Goal: Information Seeking & Learning: Find specific fact

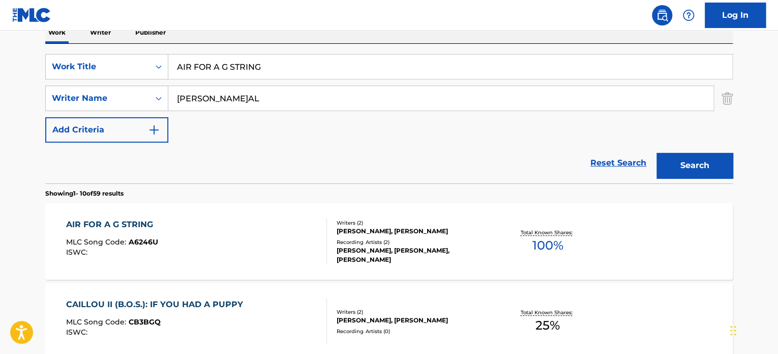
type input "[PERSON_NAME]AL"
drag, startPoint x: 283, startPoint y: 61, endPoint x: 68, endPoint y: 36, distance: 216.0
paste input "WHAT WAS I MADE FOR"
drag, startPoint x: 688, startPoint y: 166, endPoint x: 682, endPoint y: 167, distance: 5.7
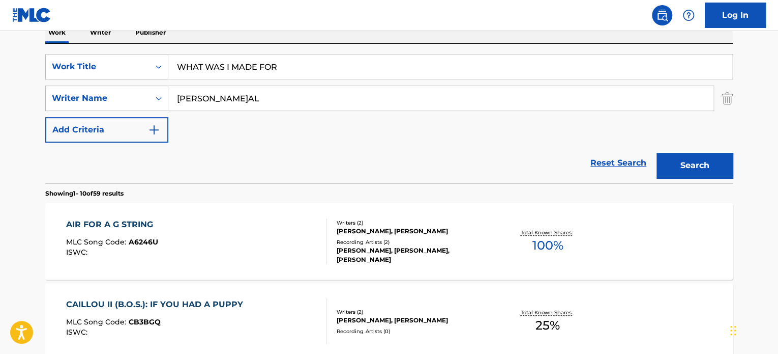
click at [687, 166] on button "Search" at bounding box center [695, 165] width 76 height 25
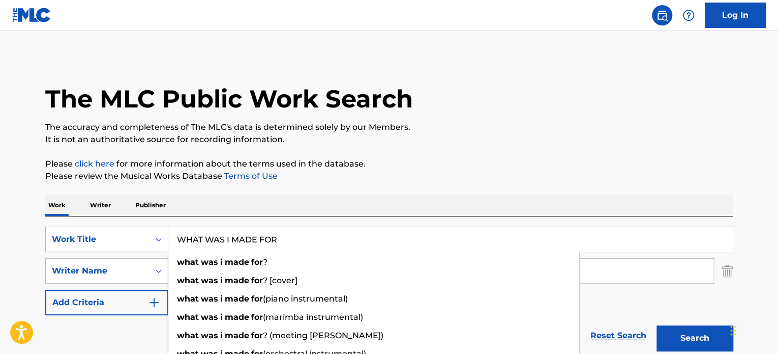
drag, startPoint x: 297, startPoint y: 240, endPoint x: 63, endPoint y: 201, distance: 237.7
paste input "LISTEN"
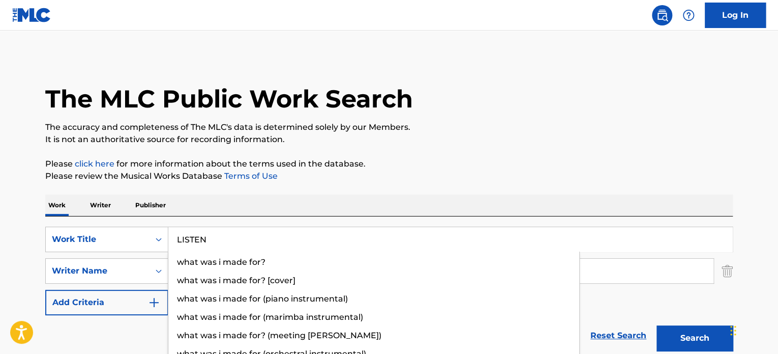
type input "LISTEN"
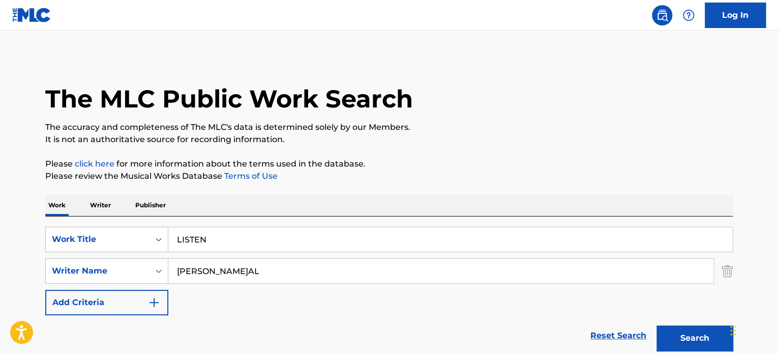
drag, startPoint x: 274, startPoint y: 268, endPoint x: 0, endPoint y: 258, distance: 273.8
paste input "[PERSON_NAME] [PERSON_NAME]"
click at [695, 334] on button "Search" at bounding box center [695, 337] width 76 height 25
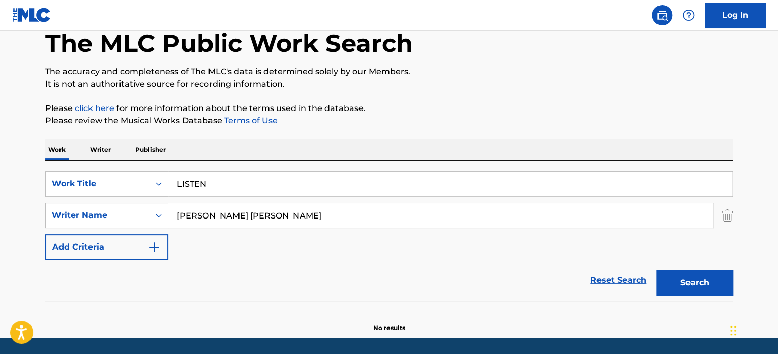
scroll to position [87, 0]
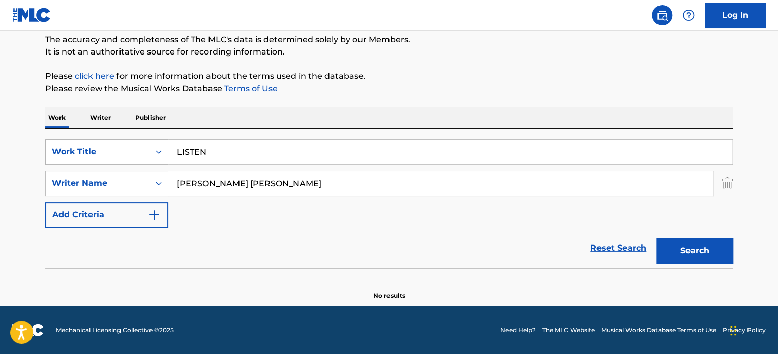
drag, startPoint x: 298, startPoint y: 183, endPoint x: 62, endPoint y: 147, distance: 238.9
click at [89, 157] on div "SearchWithCriteriac7cacf7c-388b-4298-b9f6-51dda3ff0445 Work Title LISTEN Search…" at bounding box center [389, 183] width 688 height 89
paste input "avid [PERSON_NAME]"
click at [696, 247] on button "Search" at bounding box center [695, 250] width 76 height 25
drag, startPoint x: 226, startPoint y: 151, endPoint x: 37, endPoint y: 149, distance: 189.2
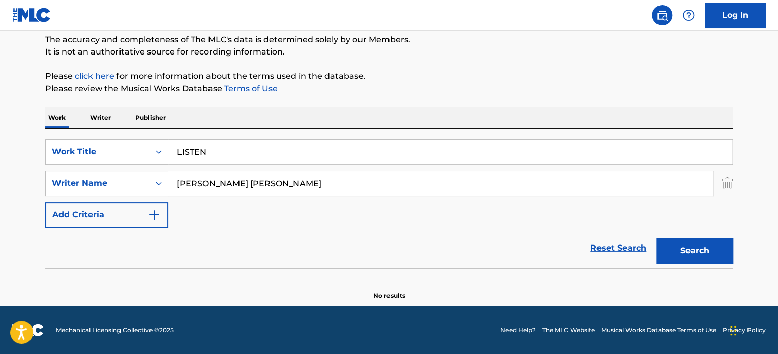
click at [42, 150] on div "The MLC Public Work Search The accuracy and completeness of The MLC's data is d…" at bounding box center [389, 134] width 712 height 332
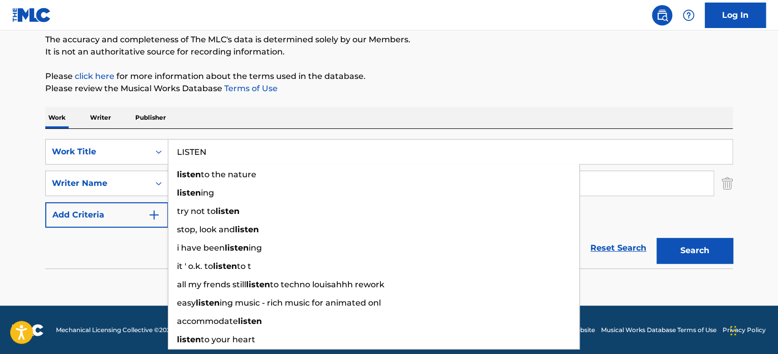
click at [83, 275] on section "No results" at bounding box center [389, 287] width 688 height 26
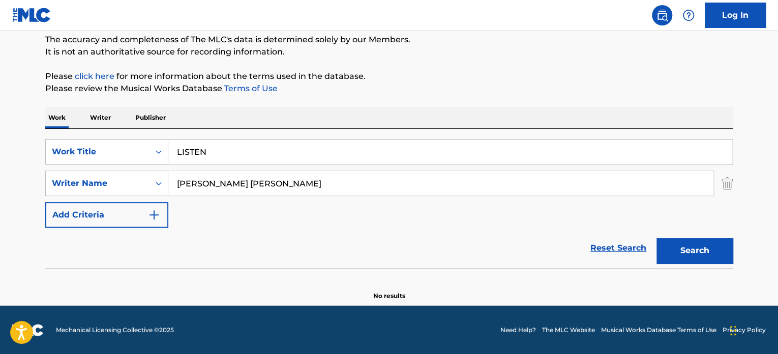
drag, startPoint x: 29, startPoint y: 164, endPoint x: 0, endPoint y: 164, distance: 29.0
click at [0, 164] on main "The MLC Public Work Search The accuracy and completeness of The MLC's data is d…" at bounding box center [389, 124] width 778 height 362
drag, startPoint x: 94, startPoint y: 168, endPoint x: 52, endPoint y: 159, distance: 42.7
click at [67, 161] on div "SearchWithCriteriac7cacf7c-388b-4298-b9f6-51dda3ff0445 Work Title LISTEN Search…" at bounding box center [389, 183] width 688 height 89
paste input "[PERSON_NAME] [PERSON_NAME]"
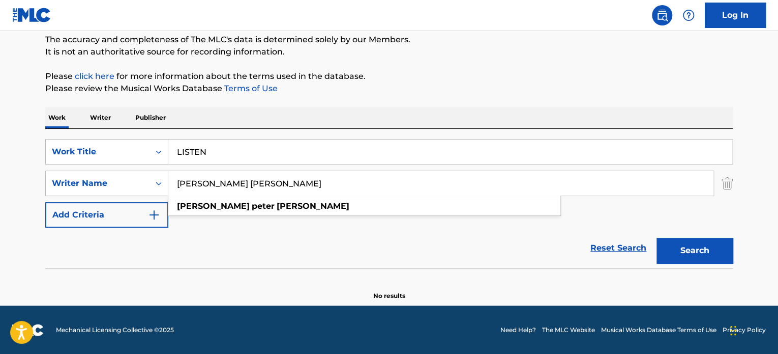
click at [701, 235] on div "Search" at bounding box center [692, 247] width 81 height 41
click at [691, 249] on button "Search" at bounding box center [695, 250] width 76 height 25
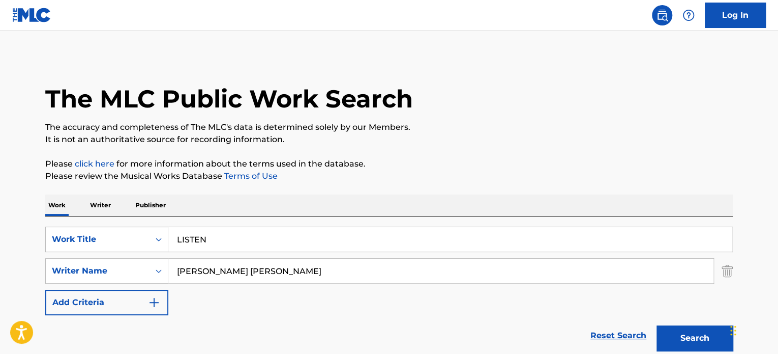
drag, startPoint x: 291, startPoint y: 262, endPoint x: 21, endPoint y: 246, distance: 270.6
click at [26, 248] on main "The MLC Public Work Search The accuracy and completeness of The MLC's data is d…" at bounding box center [389, 212] width 778 height 362
paste input "Coco Zh[PERSON_NAME][PERSON_NAME]"
type input "Coco Zh[PERSON_NAME][PERSON_NAME]"
drag, startPoint x: 252, startPoint y: 231, endPoint x: 96, endPoint y: 246, distance: 157.3
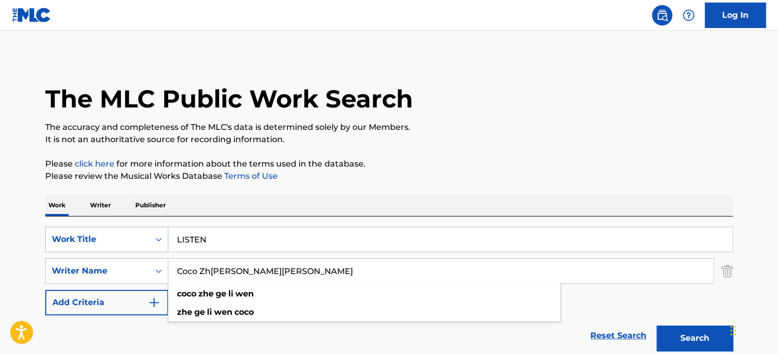
click at [103, 246] on div "SearchWithCriteriac7cacf7c-388b-4298-b9f6-51dda3ff0445 Work Title LISTEN" at bounding box center [389, 238] width 688 height 25
paste input "RU [PERSON_NAME] SHI [PERSON_NAME]"
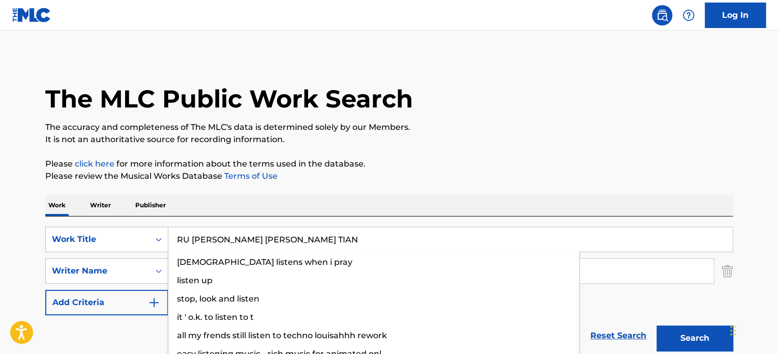
type input "RU [PERSON_NAME] [PERSON_NAME] TIAN"
click at [717, 340] on button "Search" at bounding box center [695, 337] width 76 height 25
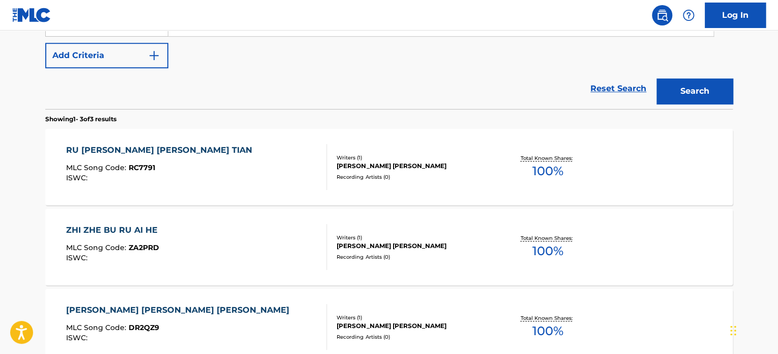
scroll to position [254, 0]
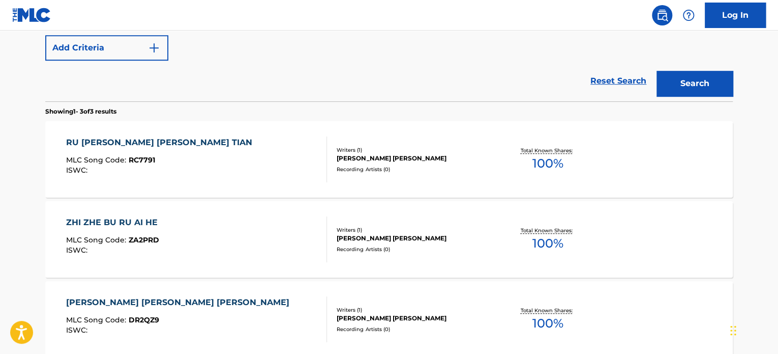
click at [354, 160] on div "[PERSON_NAME] [PERSON_NAME]" at bounding box center [414, 158] width 154 height 9
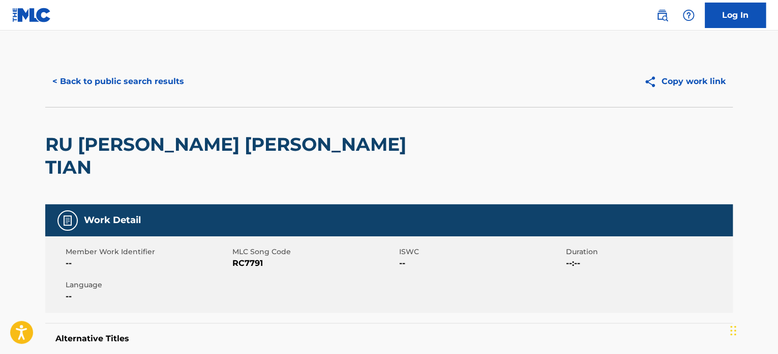
click at [160, 88] on button "< Back to public search results" at bounding box center [118, 81] width 146 height 25
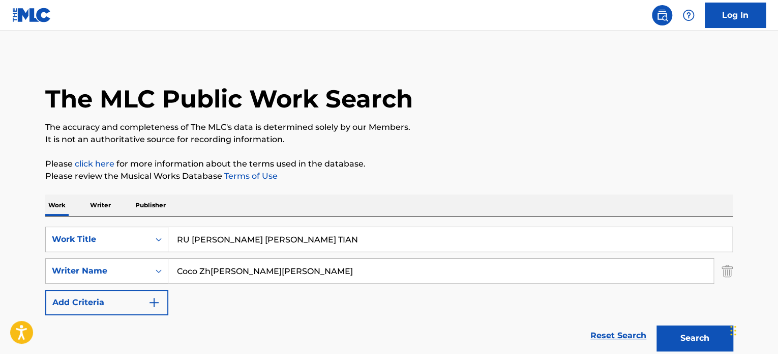
drag, startPoint x: 313, startPoint y: 236, endPoint x: 42, endPoint y: 191, distance: 274.3
click at [56, 193] on div "The MLC Public Work Search The accuracy and completeness of The MLC's data is d…" at bounding box center [389, 357] width 712 height 603
paste input "Search Form"
type input "RU [PERSON_NAME] SI [PERSON_NAME]"
click at [95, 319] on div "Reset Search Search" at bounding box center [389, 335] width 688 height 41
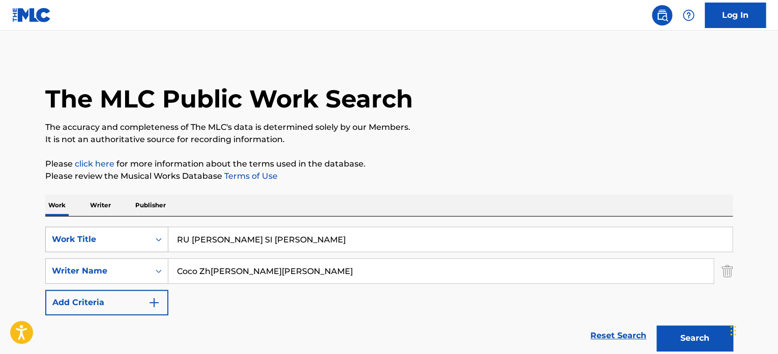
drag, startPoint x: 310, startPoint y: 279, endPoint x: 87, endPoint y: 250, distance: 224.7
click at [87, 250] on div "SearchWithCriteriac7cacf7c-388b-4298-b9f6-51dda3ff0445 Work Title RU [PERSON_NA…" at bounding box center [389, 270] width 688 height 89
paste input "[PERSON_NAME]"
type input "[PERSON_NAME]"
drag, startPoint x: 693, startPoint y: 338, endPoint x: 348, endPoint y: 251, distance: 356.2
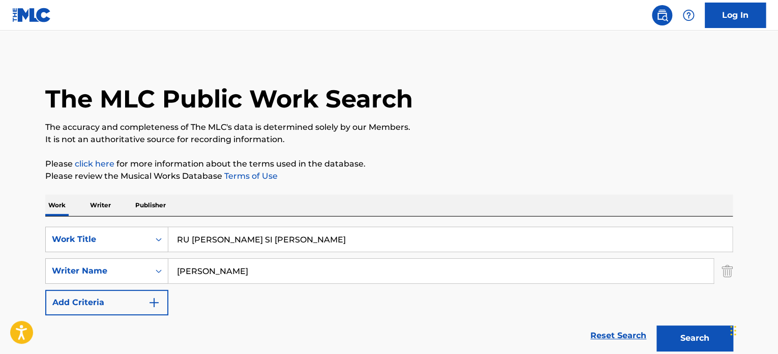
click at [692, 338] on button "Search" at bounding box center [695, 337] width 76 height 25
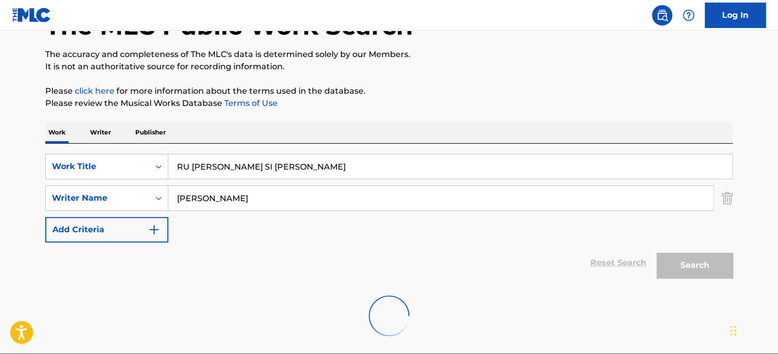
scroll to position [121, 0]
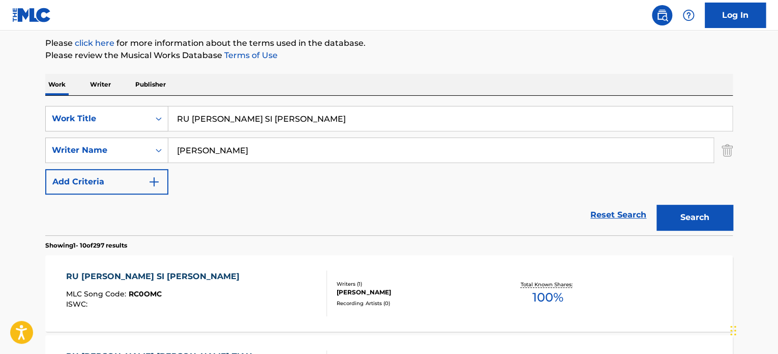
click at [328, 306] on div "Writers ( 1 ) [PERSON_NAME] Recording Artists ( 0 )" at bounding box center [408, 293] width 163 height 27
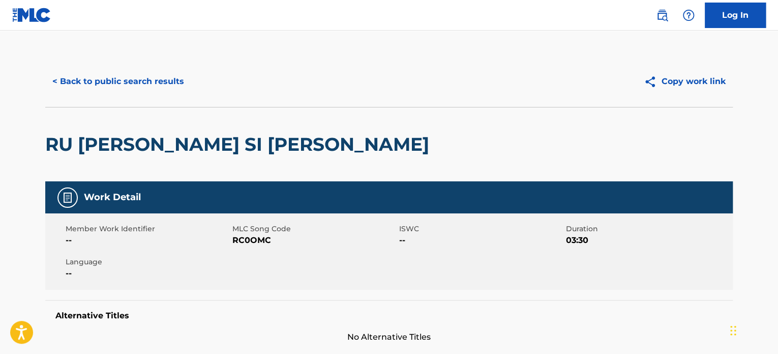
click at [175, 81] on button "< Back to public search results" at bounding box center [118, 81] width 146 height 25
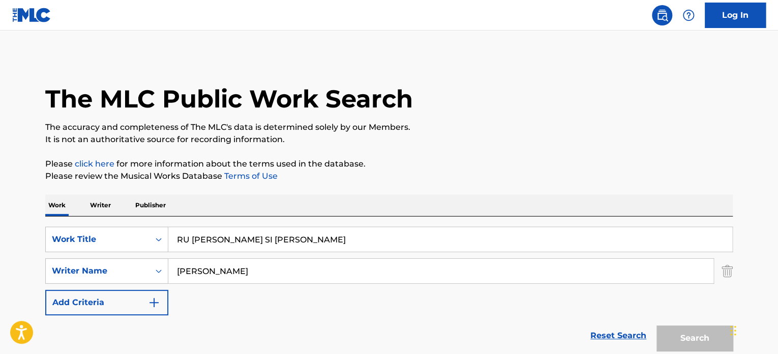
scroll to position [121, 0]
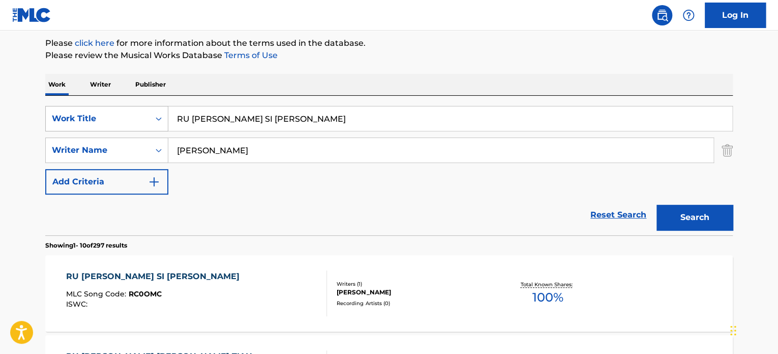
click at [161, 112] on div "SearchWithCriteriac7cacf7c-388b-4298-b9f6-51dda3ff0445 Work Title RU [PERSON_NA…" at bounding box center [389, 118] width 688 height 25
paste input "MAMMA MIA"
type input "MAMMA MIA"
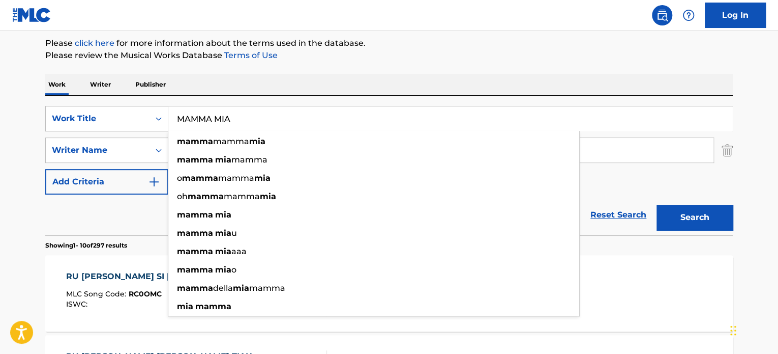
click at [108, 226] on div "Reset Search Search" at bounding box center [389, 214] width 688 height 41
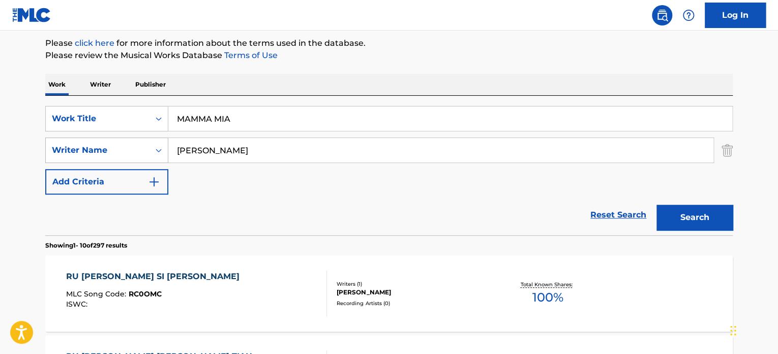
drag, startPoint x: 256, startPoint y: 143, endPoint x: 63, endPoint y: 141, distance: 193.3
click at [111, 142] on div "SearchWithCriteriabe05c956-51f6-4af9-8e0b-bf9d4bbde395 Writer Name [PERSON_NAME]" at bounding box center [389, 149] width 688 height 25
paste input "[PERSON_NAME] [PERSON_NAME]"
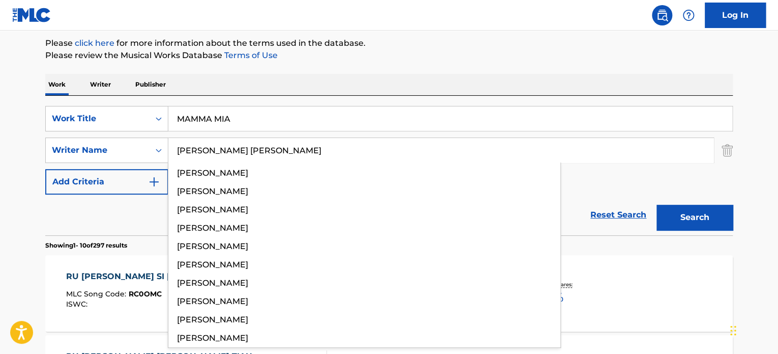
type input "[PERSON_NAME] [PERSON_NAME]"
click at [716, 219] on button "Search" at bounding box center [695, 216] width 76 height 25
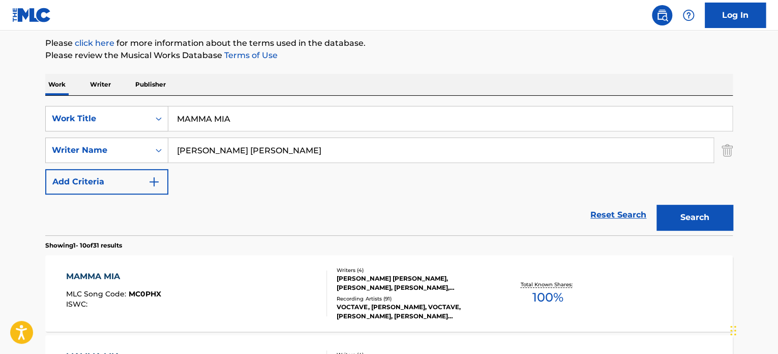
click at [470, 304] on div "VOCTAVE, [PERSON_NAME], VOCTAVE, [PERSON_NAME], [PERSON_NAME] COMPAGNEY & [PERS…" at bounding box center [414, 311] width 154 height 18
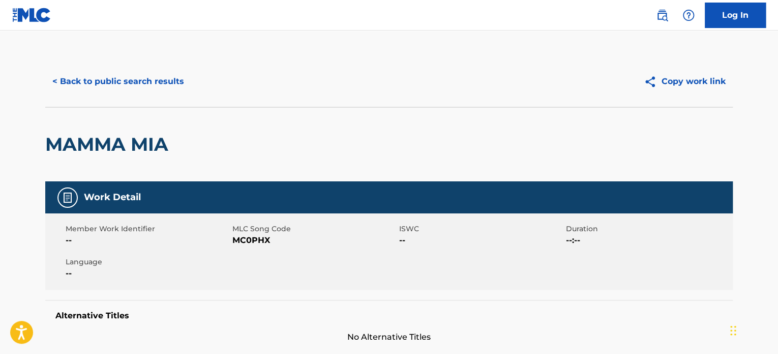
click at [139, 79] on button "< Back to public search results" at bounding box center [118, 81] width 146 height 25
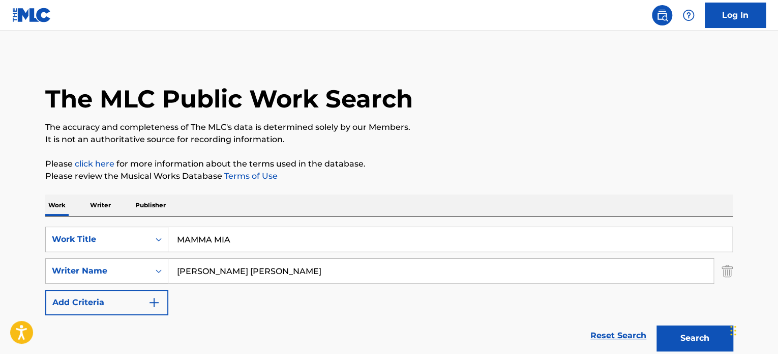
scroll to position [121, 0]
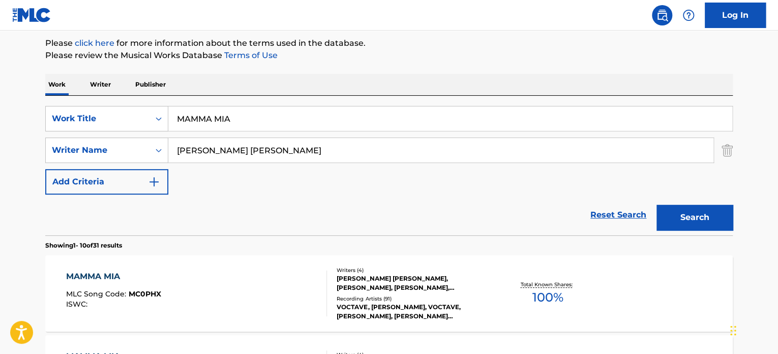
drag, startPoint x: 294, startPoint y: 112, endPoint x: 195, endPoint y: 128, distance: 99.9
click at [190, 117] on input "MAMMA MIA" at bounding box center [450, 118] width 564 height 24
paste input "ALLEGRO"
drag, startPoint x: 267, startPoint y: 122, endPoint x: 94, endPoint y: 129, distance: 173.1
click at [87, 130] on div "SearchWithCriteriac7cacf7c-388b-4298-b9f6-51dda3ff0445 Work Title MAALLEGRO" at bounding box center [389, 118] width 688 height 25
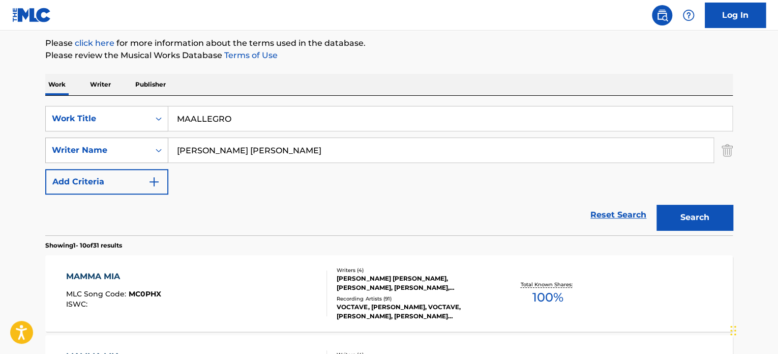
paste input "Search Form"
type input "ALLEGRO"
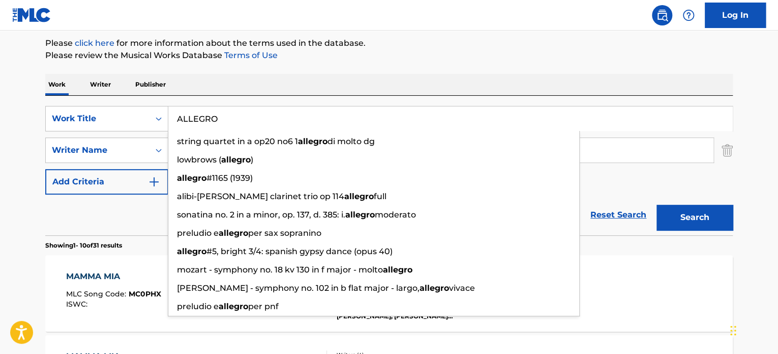
click at [126, 218] on div "Reset Search Search" at bounding box center [389, 214] width 688 height 41
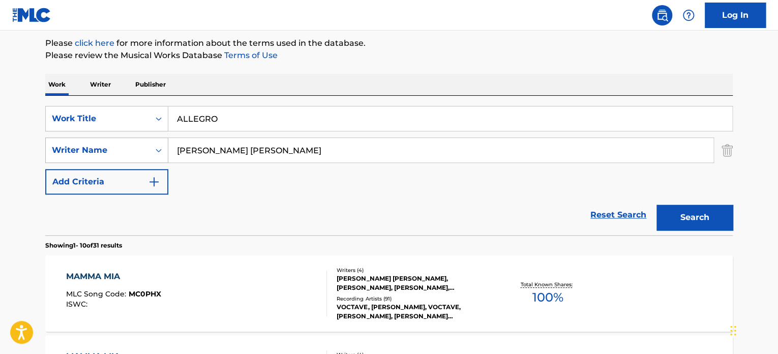
drag, startPoint x: 194, startPoint y: 142, endPoint x: 86, endPoint y: 145, distance: 107.9
click at [119, 147] on div "SearchWithCriteriabe05c956-51f6-4af9-8e0b-bf9d4bbde395 Writer Name [PERSON_NAME…" at bounding box center [389, 149] width 688 height 25
paste input "[PERSON_NAME]"
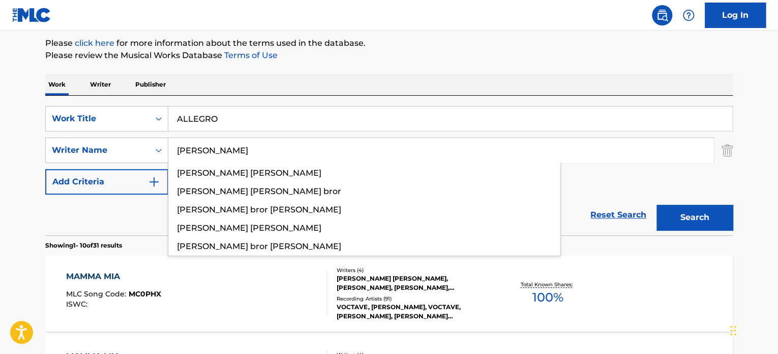
type input "[PERSON_NAME]"
click at [707, 225] on button "Search" at bounding box center [695, 216] width 76 height 25
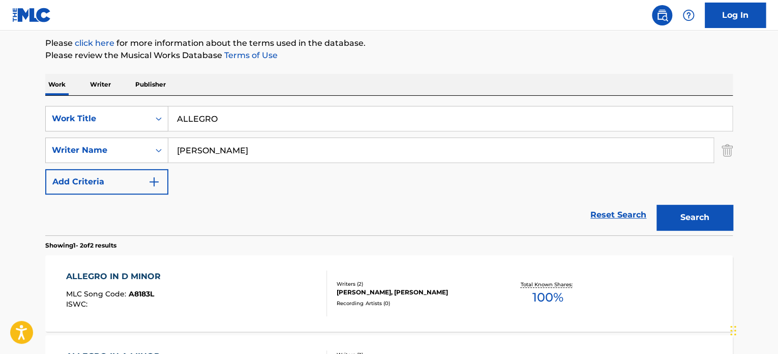
click at [348, 332] on section "ALLEGRO IN D MINOR MLC Song Code : A8183L ISWC : Writers ( 2 ) [PERSON_NAME], […" at bounding box center [389, 330] width 688 height 161
click at [336, 302] on div "Writers ( 2 ) [PERSON_NAME], [PERSON_NAME] Recording Artists ( 0 )" at bounding box center [408, 293] width 163 height 27
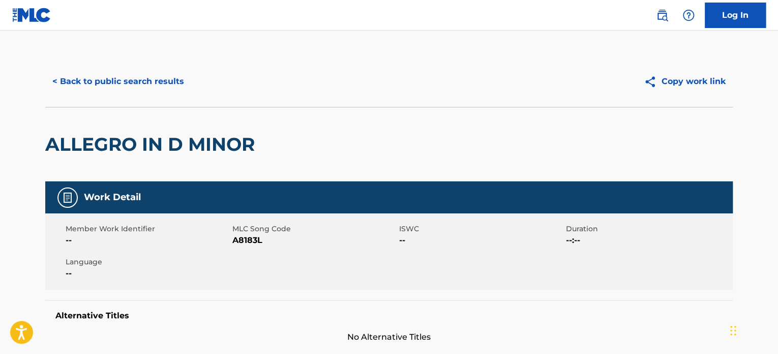
click at [131, 76] on button "< Back to public search results" at bounding box center [118, 81] width 146 height 25
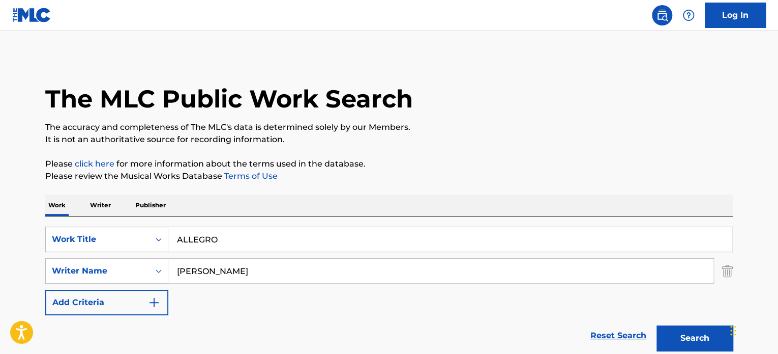
scroll to position [121, 0]
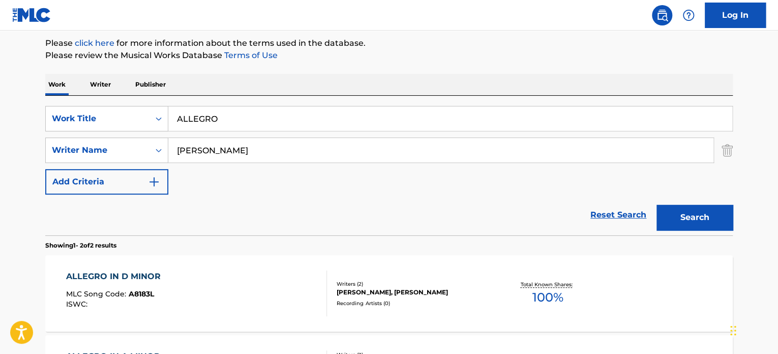
drag, startPoint x: 275, startPoint y: 142, endPoint x: 0, endPoint y: 107, distance: 277.4
click at [0, 107] on main "The MLC Public Work Search The accuracy and completeness of The MLC's data is d…" at bounding box center [389, 187] width 778 height 554
paste input "[PERSON_NAME]"
type input "[PERSON_NAME]"
drag, startPoint x: 239, startPoint y: 118, endPoint x: 0, endPoint y: 73, distance: 243.2
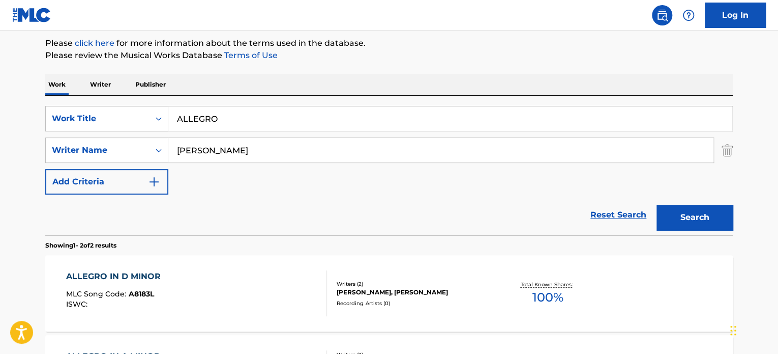
click at [0, 73] on main "The MLC Public Work Search The accuracy and completeness of The MLC's data is d…" at bounding box center [389, 187] width 778 height 554
paste input "Search Form"
type input "ALLEGRO"
drag, startPoint x: 730, startPoint y: 225, endPoint x: 702, endPoint y: 221, distance: 28.8
click at [729, 225] on button "Search" at bounding box center [695, 216] width 76 height 25
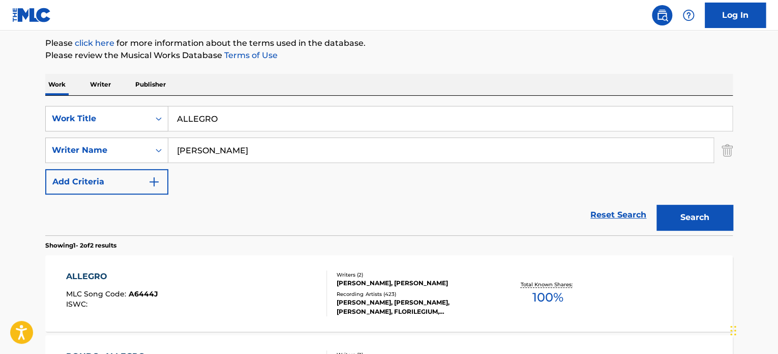
click at [349, 274] on div "Writers ( 2 )" at bounding box center [414, 275] width 154 height 8
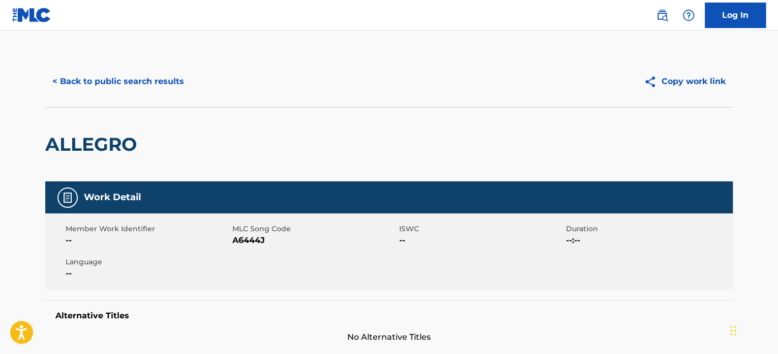
click at [157, 82] on button "< Back to public search results" at bounding box center [118, 81] width 146 height 25
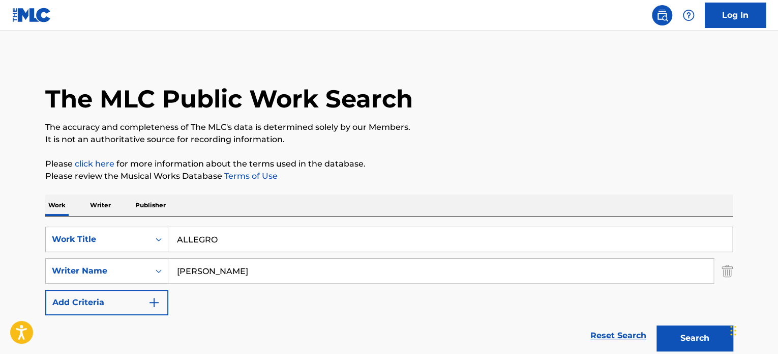
scroll to position [121, 0]
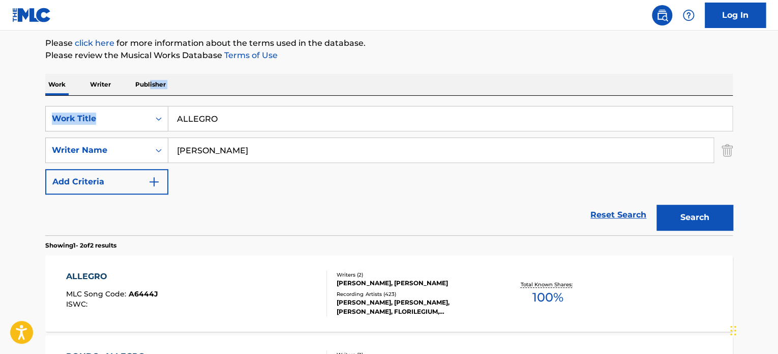
drag, startPoint x: 281, startPoint y: 104, endPoint x: 45, endPoint y: 93, distance: 235.8
click at [65, 92] on div "Work Writer Publisher SearchWithCriteriac7cacf7c-388b-4298-b9f6-51dda3ff0445 Wo…" at bounding box center [389, 266] width 688 height 385
drag, startPoint x: 247, startPoint y: 120, endPoint x: 41, endPoint y: 102, distance: 206.8
click at [41, 102] on div "The MLC Public Work Search The accuracy and completeness of The MLC's data is d…" at bounding box center [389, 196] width 712 height 523
paste input "INFINITY"
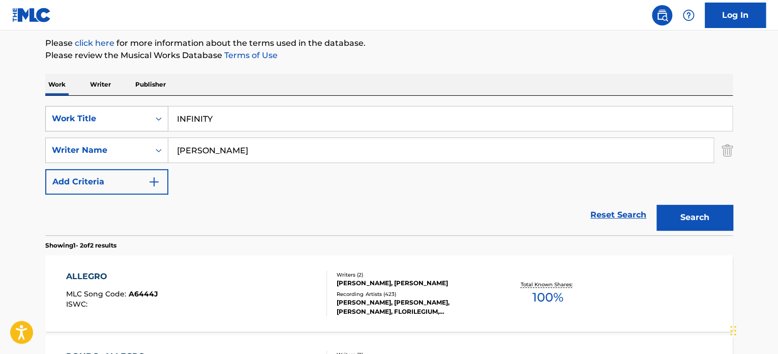
type input "INFINITY"
drag, startPoint x: 98, startPoint y: 226, endPoint x: 104, endPoint y: 223, distance: 7.3
click at [99, 226] on div "Reset Search Search" at bounding box center [389, 214] width 688 height 41
drag, startPoint x: 271, startPoint y: 154, endPoint x: 50, endPoint y: 138, distance: 221.9
click at [59, 139] on div "SearchWithCriteriabe05c956-51f6-4af9-8e0b-bf9d4bbde395 Writer Name [PERSON_NAME]" at bounding box center [389, 149] width 688 height 25
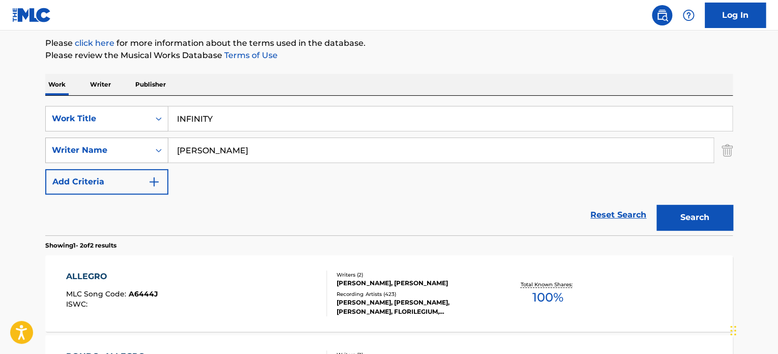
paste input "[PERSON_NAME]e[PERSON_NAME]ms"
type input "[PERSON_NAME]e[PERSON_NAME]ms"
click at [695, 211] on button "Search" at bounding box center [695, 216] width 76 height 25
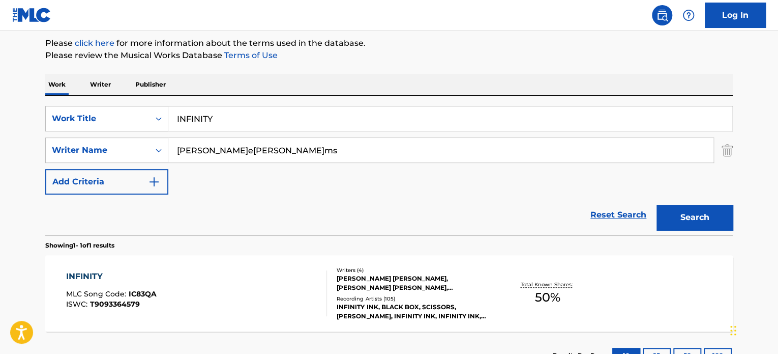
click at [383, 264] on div "INFINITY MLC Song Code : IC83QA ISWC : T9093364579 Writers ( 4 ) [PERSON_NAME] …" at bounding box center [389, 293] width 688 height 76
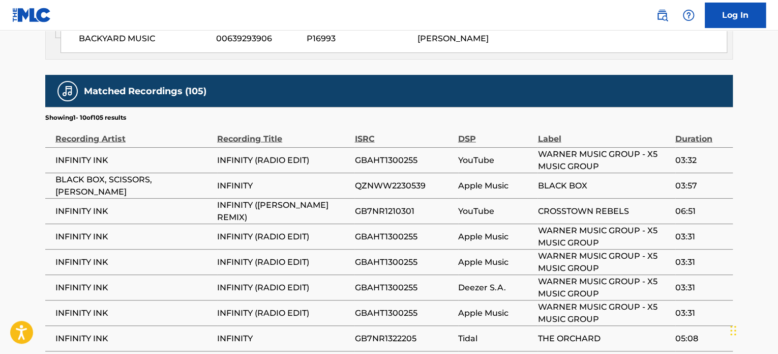
scroll to position [901, 0]
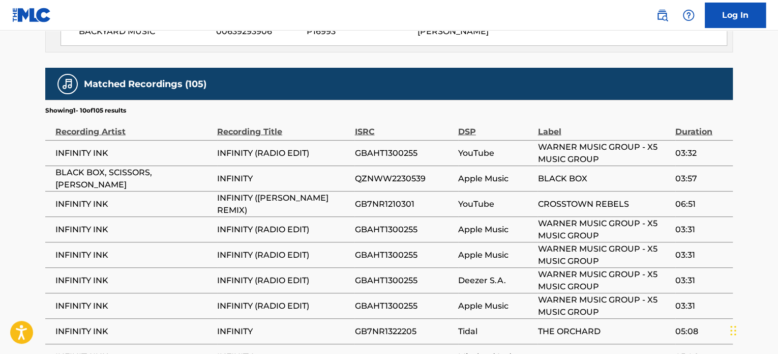
click at [83, 197] on span "INFINITY INK" at bounding box center [133, 203] width 157 height 12
copy div "INFINITY INK"
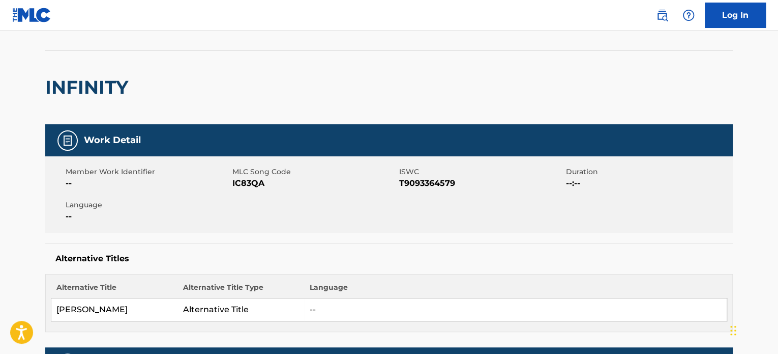
scroll to position [0, 0]
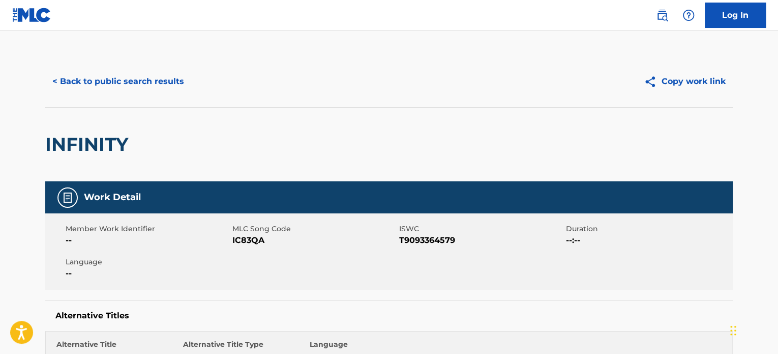
click at [102, 76] on button "< Back to public search results" at bounding box center [118, 81] width 146 height 25
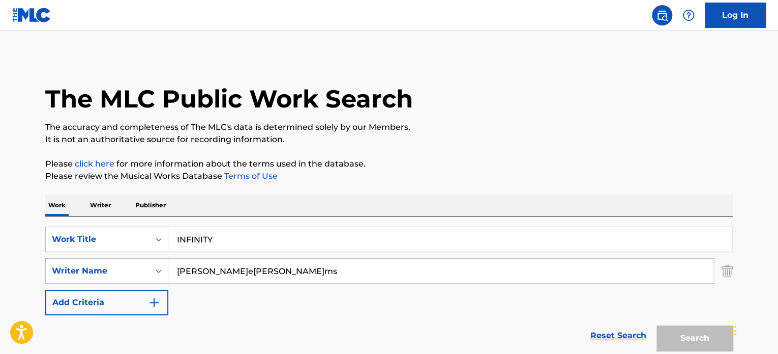
scroll to position [121, 0]
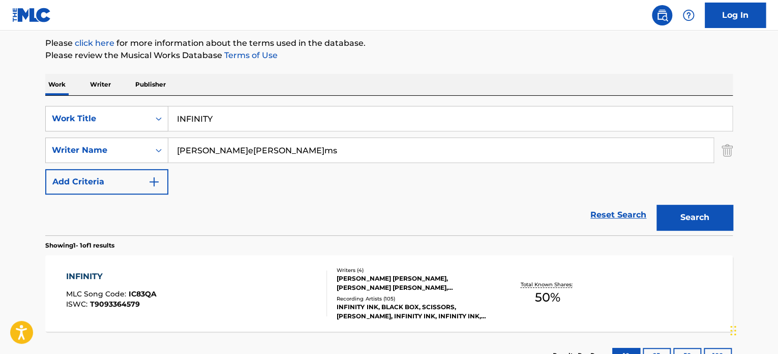
drag, startPoint x: 301, startPoint y: 113, endPoint x: 39, endPoint y: 105, distance: 262.1
click at [84, 106] on div "SearchWithCriteriac7cacf7c-388b-4298-b9f6-51dda3ff0445 Work Title INFINITY" at bounding box center [389, 118] width 688 height 25
paste input "DANSE ESPAGNOLE"
type input "DANSE ESPAGNOLE"
click at [99, 211] on div "Reset Search Search" at bounding box center [389, 214] width 688 height 41
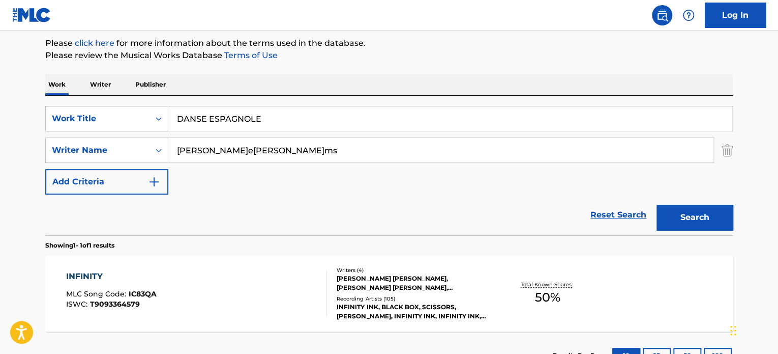
drag, startPoint x: 326, startPoint y: 156, endPoint x: 0, endPoint y: 107, distance: 329.2
click at [0, 107] on main "The MLC Public Work Search The accuracy and completeness of The MLC's data is d…" at bounding box center [389, 147] width 778 height 474
paste input "[PERSON_NAME]e[PERSON_NAME]"
type input "[PERSON_NAME]e[PERSON_NAME]"
click at [690, 217] on button "Search" at bounding box center [695, 216] width 76 height 25
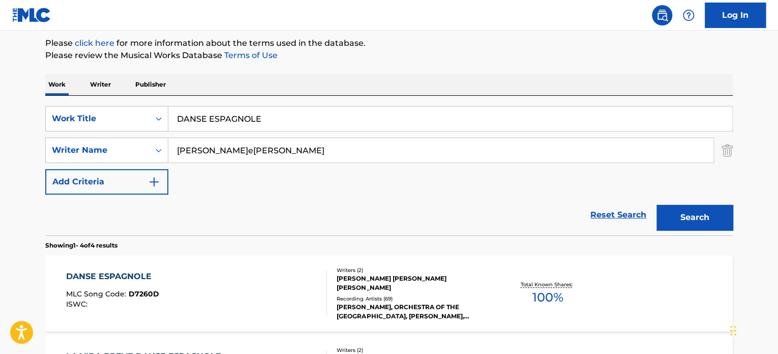
click at [305, 295] on div "DANSE ESPAGNOLE MLC Song Code : D7260D ISWC :" at bounding box center [196, 293] width 261 height 46
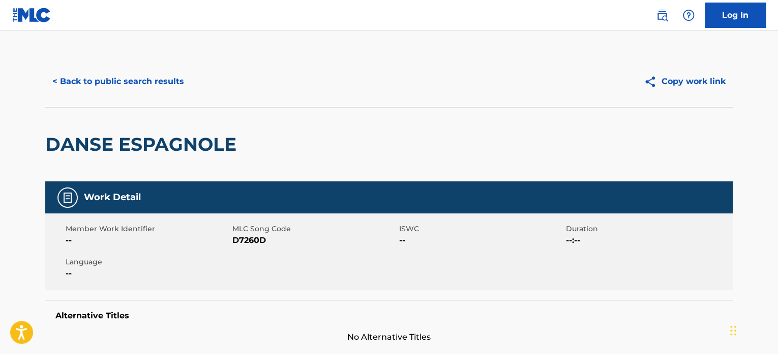
drag, startPoint x: 122, startPoint y: 99, endPoint x: 124, endPoint y: 91, distance: 8.3
click at [122, 98] on div "< Back to public search results Copy work link" at bounding box center [389, 81] width 688 height 51
click at [124, 89] on button "< Back to public search results" at bounding box center [118, 81] width 146 height 25
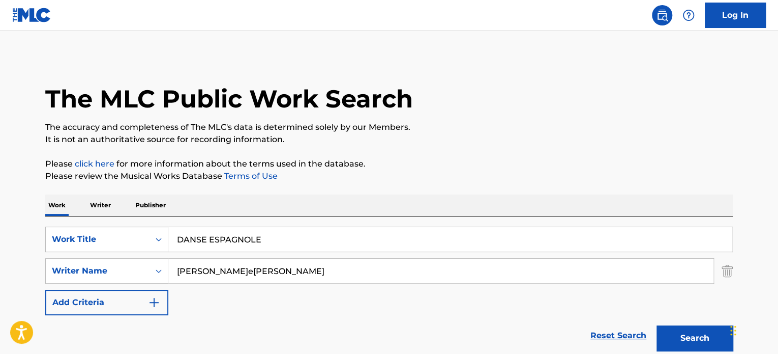
scroll to position [121, 0]
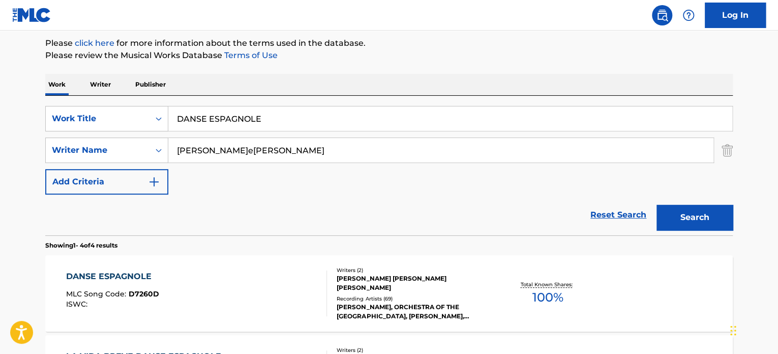
drag, startPoint x: 346, startPoint y: 115, endPoint x: 107, endPoint y: 100, distance: 239.1
click at [126, 100] on div "SearchWithCriteriac7cacf7c-388b-4298-b9f6-51dda3ff0445 Work Title DANSE ESPAGNO…" at bounding box center [389, 165] width 688 height 139
paste input "SYMPHONY NO. 5 IN C. MINOR OP.67"
type input "SYMPHONY NO. 5 IN C. MINOR OP.67"
drag, startPoint x: 287, startPoint y: 154, endPoint x: 79, endPoint y: 136, distance: 208.3
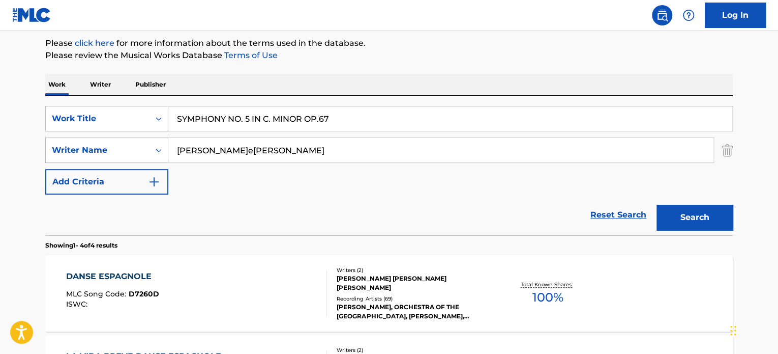
click at [86, 137] on div "SearchWithCriteriabe05c956-51f6-4af9-8e0b-bf9d4bbde395 Writer Nam[PERSON_NAME]e…" at bounding box center [389, 149] width 688 height 25
paste input "[PERSON_NAME]"
type input "[PERSON_NAME]"
click at [689, 214] on button "Search" at bounding box center [695, 216] width 76 height 25
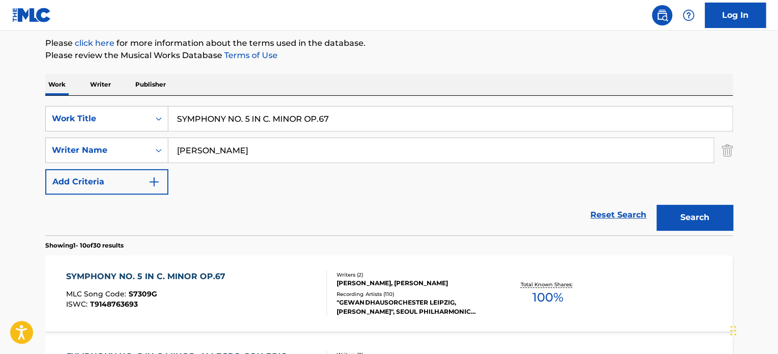
click at [368, 278] on div "[PERSON_NAME], [PERSON_NAME]" at bounding box center [414, 282] width 154 height 9
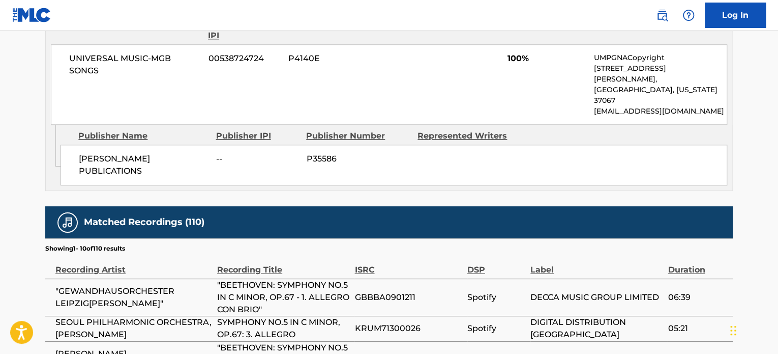
scroll to position [488, 0]
